Goal: Information Seeking & Learning: Learn about a topic

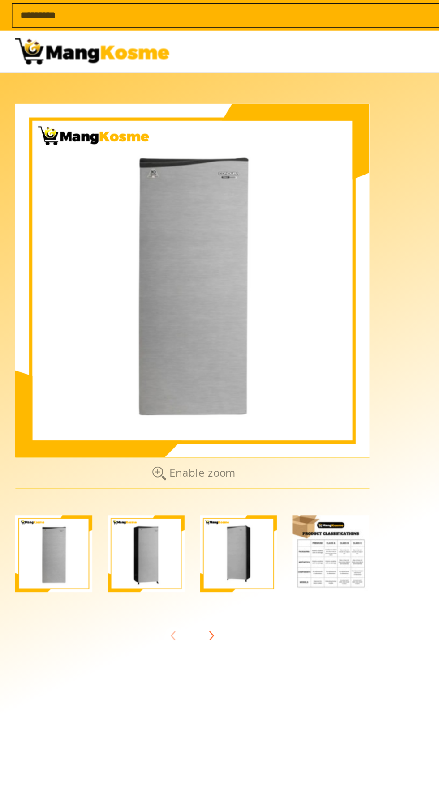
click at [195, 325] on img "Condura 6.3 Cu. Ft. Prima Single Door Inverter Refrigerator, CSD610MNi (Class A…" at bounding box center [192, 322] width 45 height 45
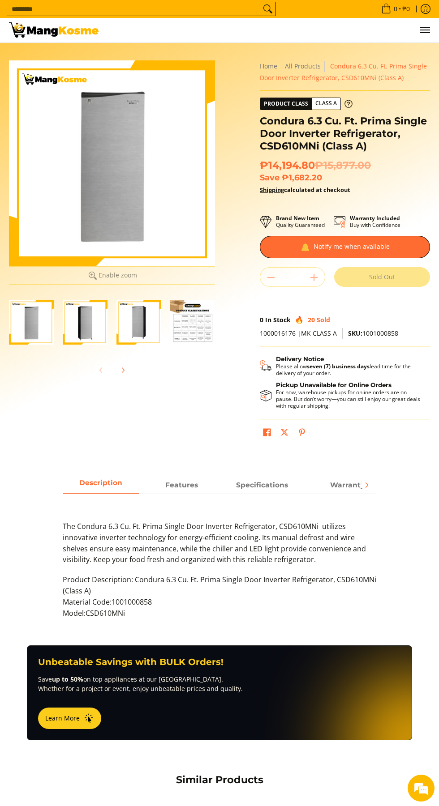
click at [96, 278] on icon at bounding box center [95, 278] width 3 height 3
click at [33, 319] on img "Condura 6.3 Cu. Ft. Prima Single Door Inverter Refrigerator, CSD610MNi (Class A…" at bounding box center [31, 322] width 45 height 45
